Goal: Task Accomplishment & Management: Manage account settings

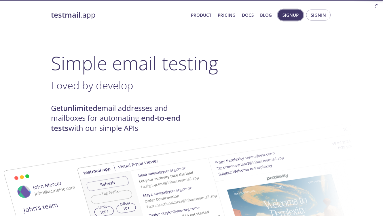
click at [291, 15] on span "Signup" at bounding box center [291, 14] width 16 height 7
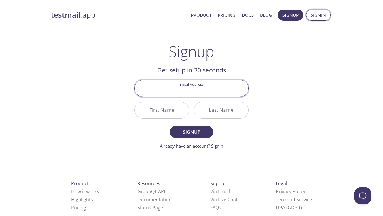
click at [320, 15] on span "Signin" at bounding box center [318, 14] width 15 height 7
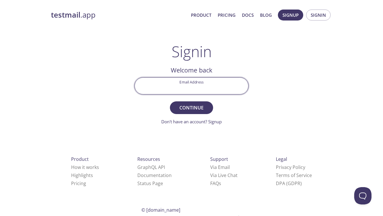
click at [206, 84] on input "Email Address" at bounding box center [192, 86] width 114 height 16
type input "[EMAIL_ADDRESS][DOMAIN_NAME]"
click at [194, 105] on span "Continue" at bounding box center [191, 107] width 31 height 8
click at [192, 87] on input "Signin Security Code" at bounding box center [192, 86] width 114 height 16
paste input "URJ7P9N"
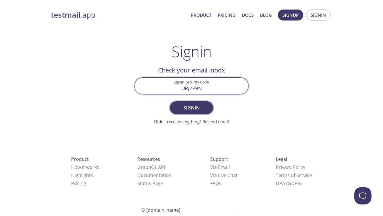
type input "URJ7P9N"
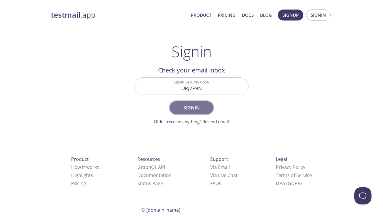
click at [197, 112] on button "Signin" at bounding box center [191, 107] width 43 height 13
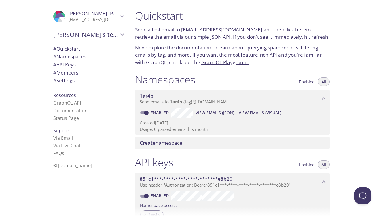
click at [72, 82] on span "# Settings" at bounding box center [63, 80] width 21 height 7
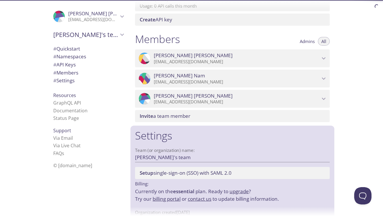
scroll to position [242, 0]
